Goal: Information Seeking & Learning: Learn about a topic

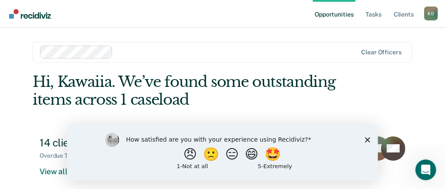
click at [368, 140] on polygon "Close survey" at bounding box center [367, 139] width 5 height 5
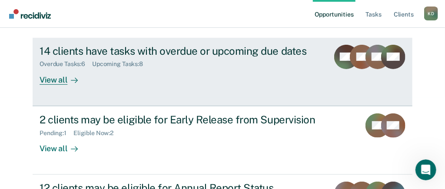
scroll to position [145, 0]
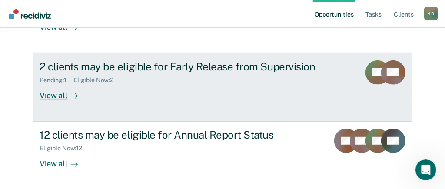
click at [67, 91] on div at bounding box center [72, 95] width 10 height 10
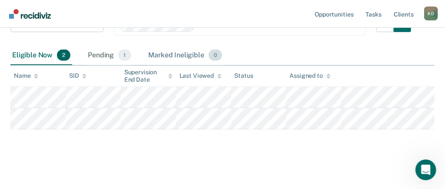
scroll to position [134, 0]
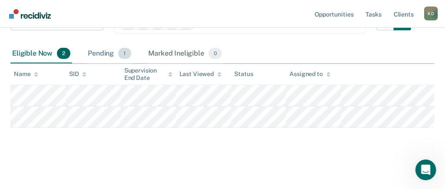
click at [93, 58] on div "Pending 1" at bounding box center [109, 53] width 47 height 19
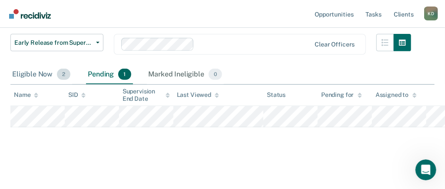
click at [53, 75] on div "Eligible Now 2" at bounding box center [41, 74] width 62 height 19
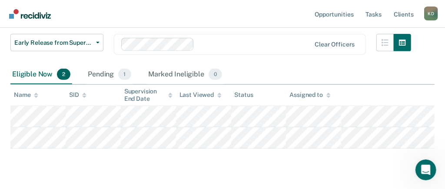
scroll to position [145, 0]
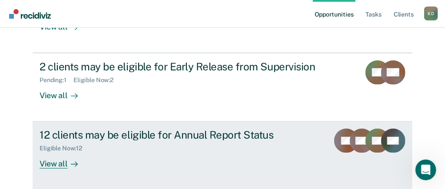
click at [142, 137] on div "12 clients may be eligible for Annual Report Status" at bounding box center [181, 135] width 283 height 13
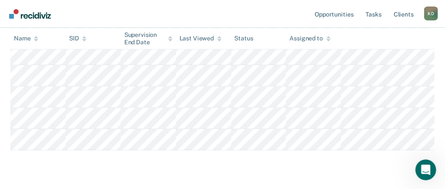
scroll to position [326, 0]
